Goal: Navigation & Orientation: Find specific page/section

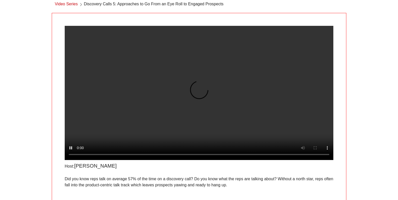
click at [250, 90] on video at bounding box center [199, 93] width 269 height 134
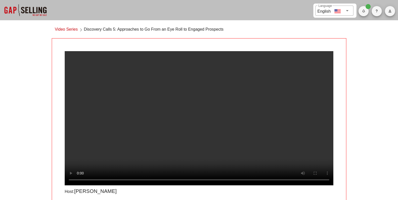
click at [37, 9] on div at bounding box center [25, 10] width 51 height 20
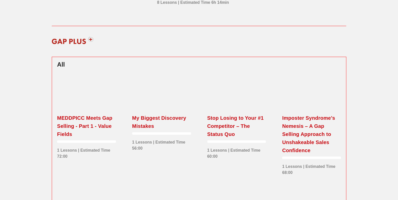
scroll to position [101, 0]
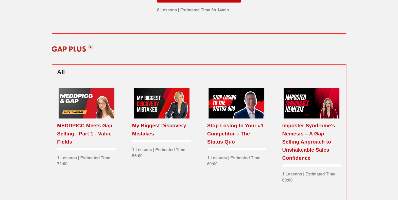
click at [91, 49] on img at bounding box center [72, 47] width 48 height 15
click at [90, 45] on img at bounding box center [72, 47] width 48 height 15
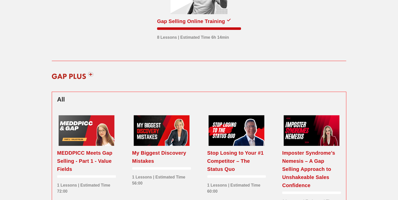
scroll to position [0, 0]
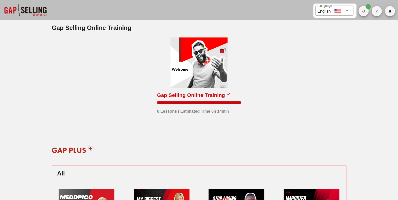
click at [388, 13] on button "button" at bounding box center [390, 11] width 10 height 10
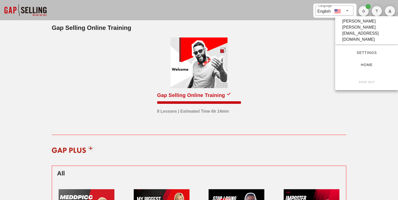
click at [355, 63] on span "Home" at bounding box center [366, 65] width 47 height 4
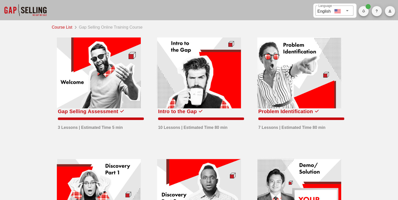
click at [33, 8] on div at bounding box center [25, 10] width 51 height 20
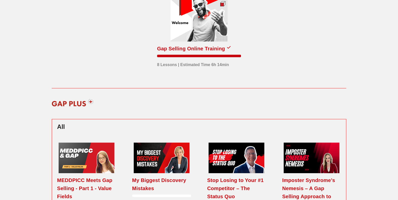
scroll to position [76, 0]
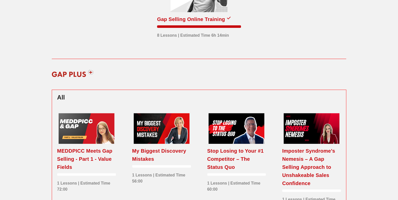
click at [85, 75] on img at bounding box center [72, 73] width 48 height 15
click at [80, 73] on img at bounding box center [72, 73] width 48 height 15
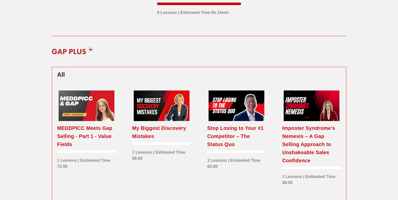
scroll to position [0, 0]
